Goal: Transaction & Acquisition: Purchase product/service

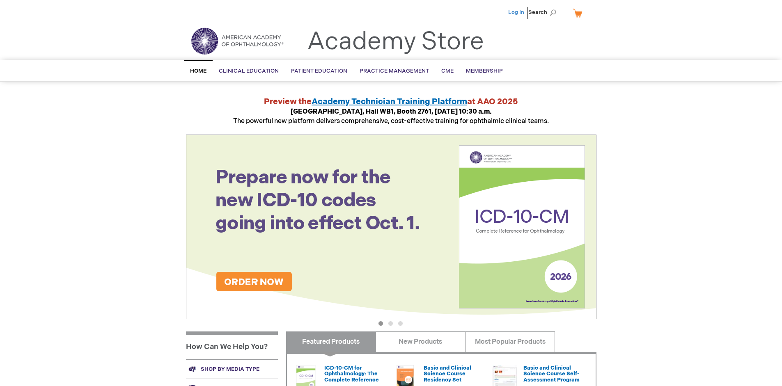
click at [517, 12] on link "Log In" at bounding box center [516, 12] width 16 height 7
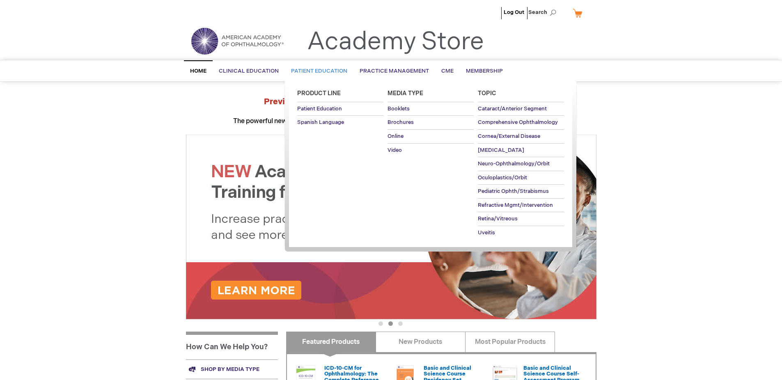
click at [317, 71] on span "Patient Education" at bounding box center [319, 71] width 56 height 7
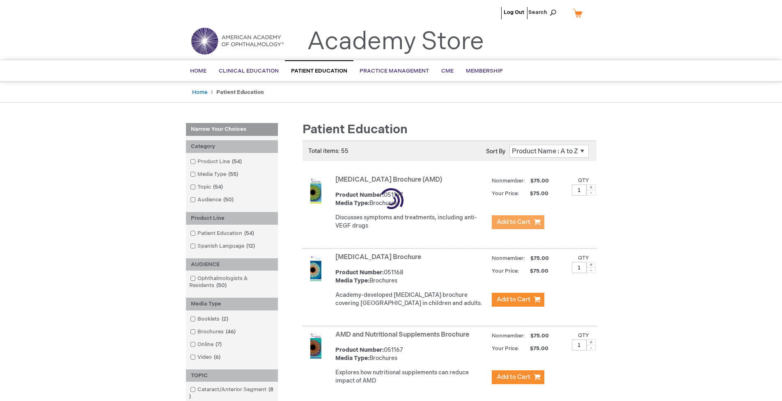
click at [518, 222] on span "Add to Cart" at bounding box center [514, 222] width 34 height 8
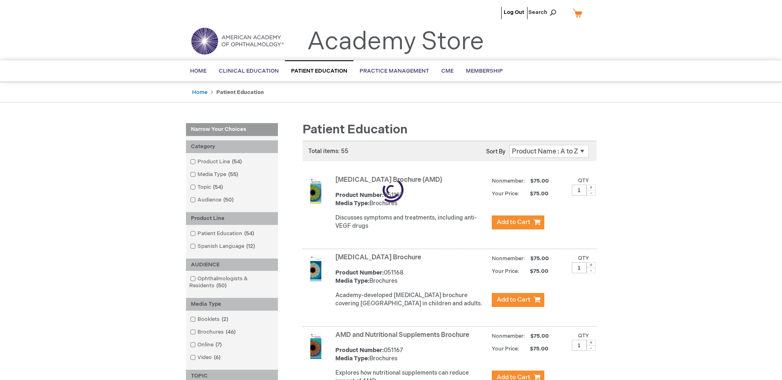
click at [404, 339] on link "AMD and Nutritional Supplements Brochure" at bounding box center [402, 335] width 134 height 8
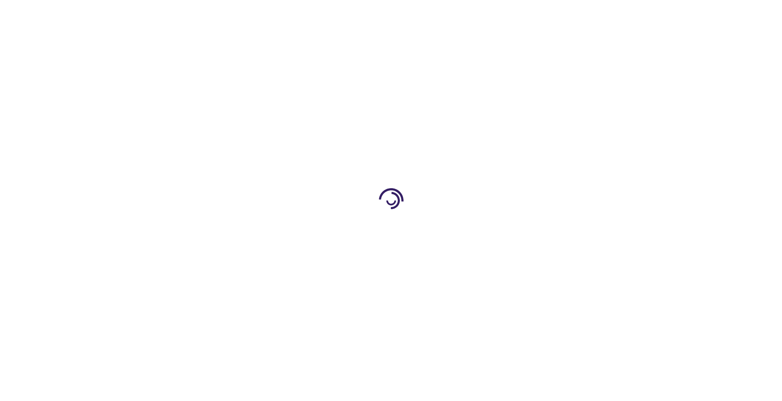
click at [453, 246] on span "Add to Cart" at bounding box center [453, 246] width 30 height 7
